Goal: Task Accomplishment & Management: Manage account settings

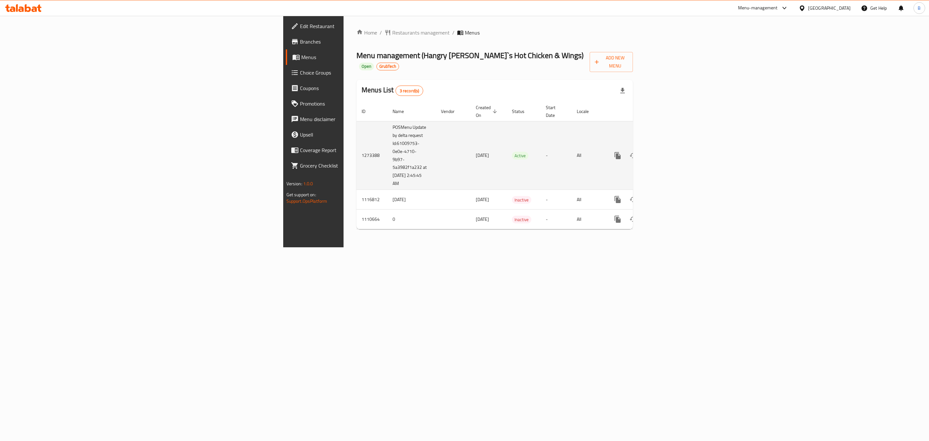
click at [387, 137] on td "POSMenu Update by delta request Id:61009753-0e0e-4710-9b97-5a3982f1a232 at [DAT…" at bounding box center [411, 155] width 48 height 69
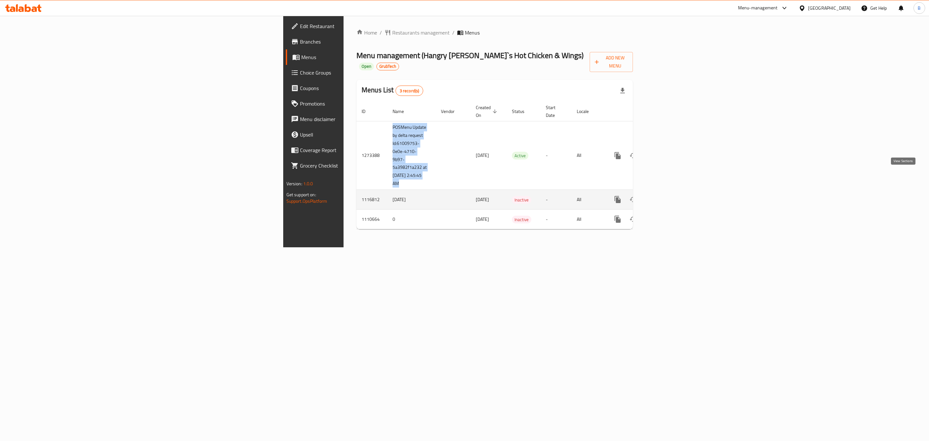
click at [668, 195] on icon "enhanced table" at bounding box center [664, 199] width 8 height 8
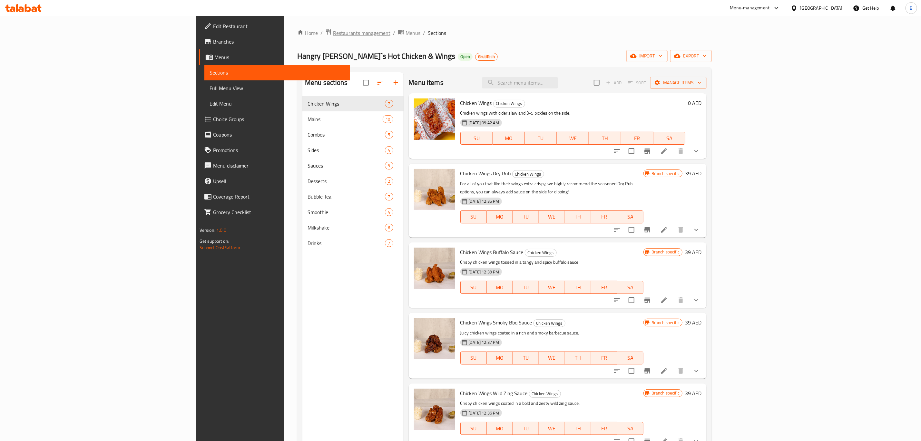
click at [333, 31] on span "Restaurants management" at bounding box center [361, 33] width 57 height 8
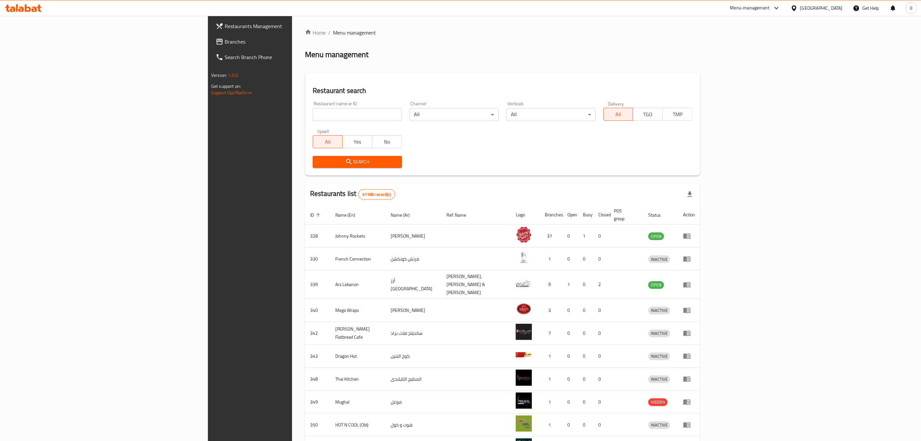
click at [213, 112] on div at bounding box center [460, 220] width 921 height 441
click at [305, 112] on div "Home / Menu management Menu management Restaurant search Restaurant name or ID …" at bounding box center [502, 255] width 395 height 452
click at [313, 112] on input "search" at bounding box center [357, 114] width 89 height 13
type input "hangry [PERSON_NAME]"
click at [318, 162] on span "Search" at bounding box center [357, 162] width 79 height 8
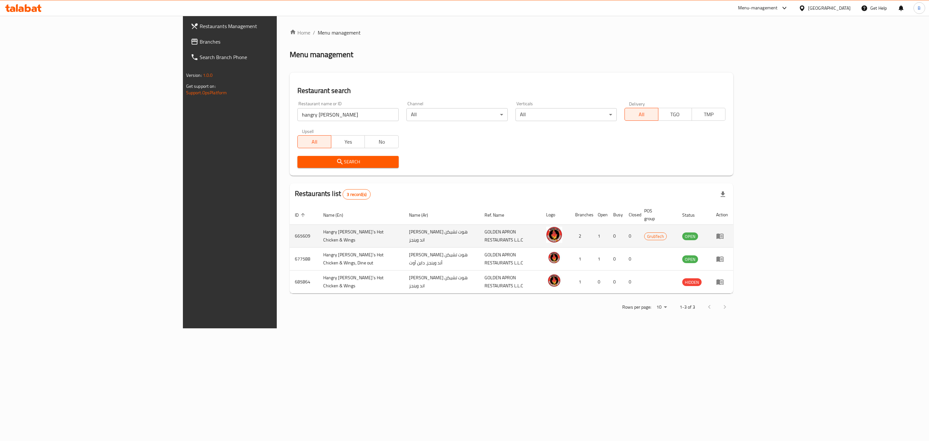
click at [290, 224] on td "665609" at bounding box center [304, 235] width 28 height 23
copy td "665609"
